Goal: Find specific page/section

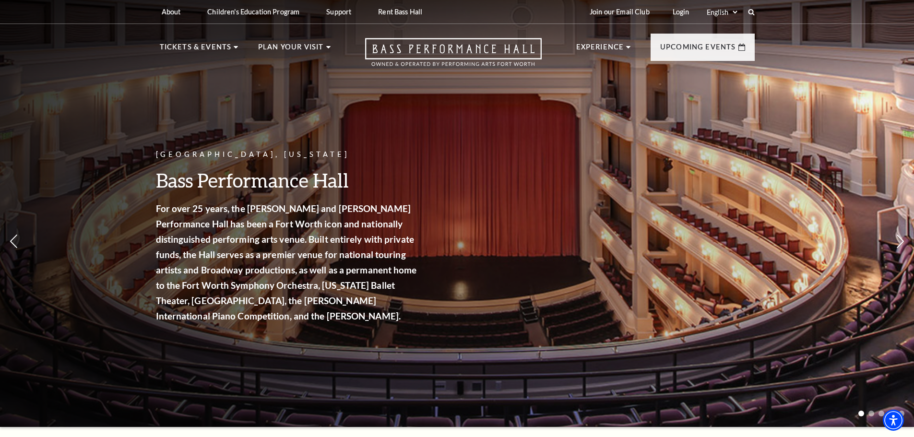
drag, startPoint x: 476, startPoint y: 242, endPoint x: 489, endPoint y: 373, distance: 131.2
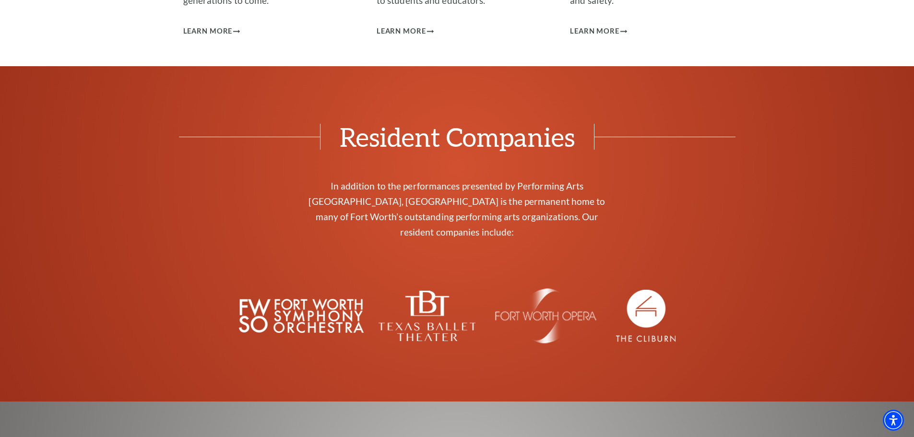
scroll to position [3447, 0]
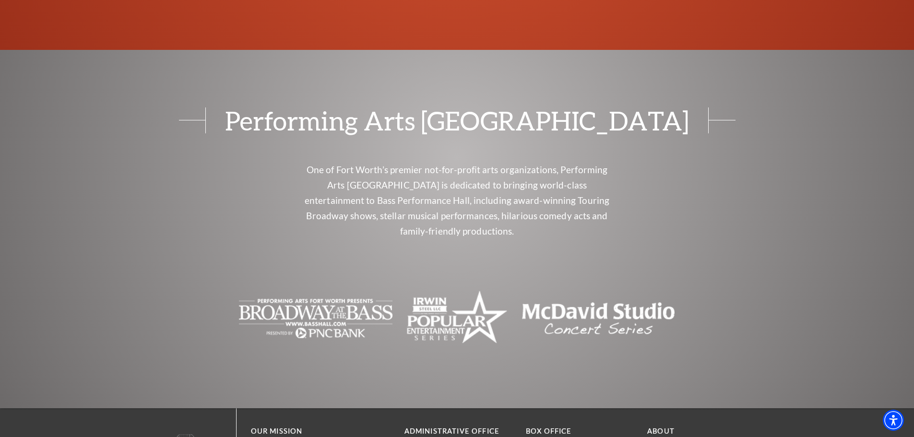
drag, startPoint x: 449, startPoint y: 208, endPoint x: 449, endPoint y: 402, distance: 193.8
click at [654, 427] on link "About" at bounding box center [660, 431] width 27 height 8
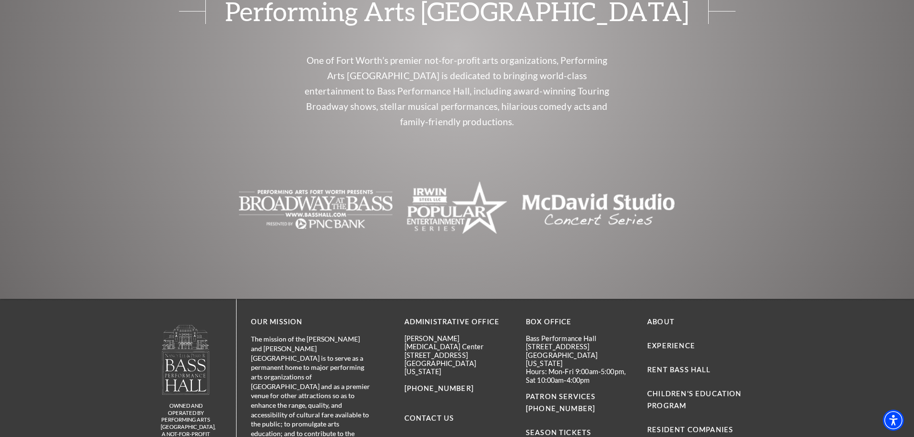
drag, startPoint x: 646, startPoint y: 250, endPoint x: 660, endPoint y: 355, distance: 106.5
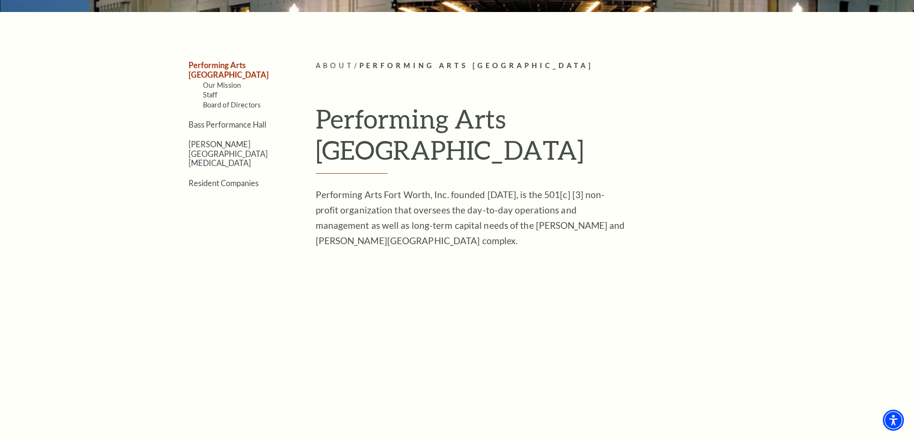
scroll to position [193, 0]
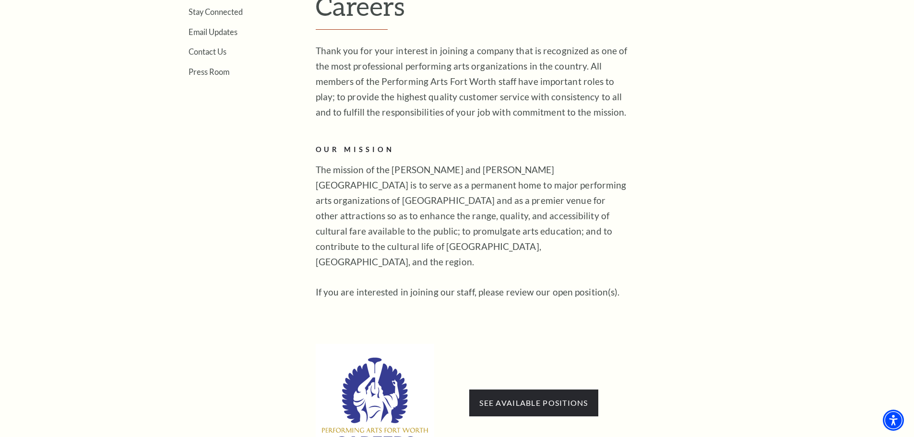
scroll to position [480, 0]
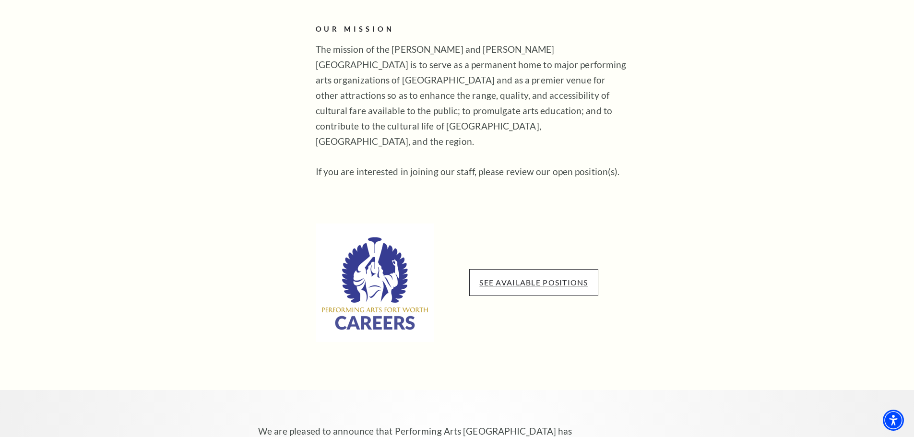
click at [493, 278] on link "See available positions" at bounding box center [533, 282] width 108 height 9
